Goal: Information Seeking & Learning: Learn about a topic

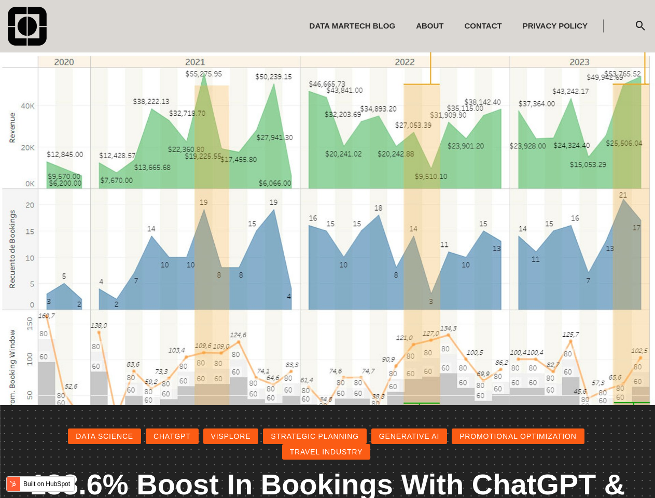
click at [640, 26] on icon "submit" at bounding box center [640, 26] width 13 height 52
